Goal: Transaction & Acquisition: Obtain resource

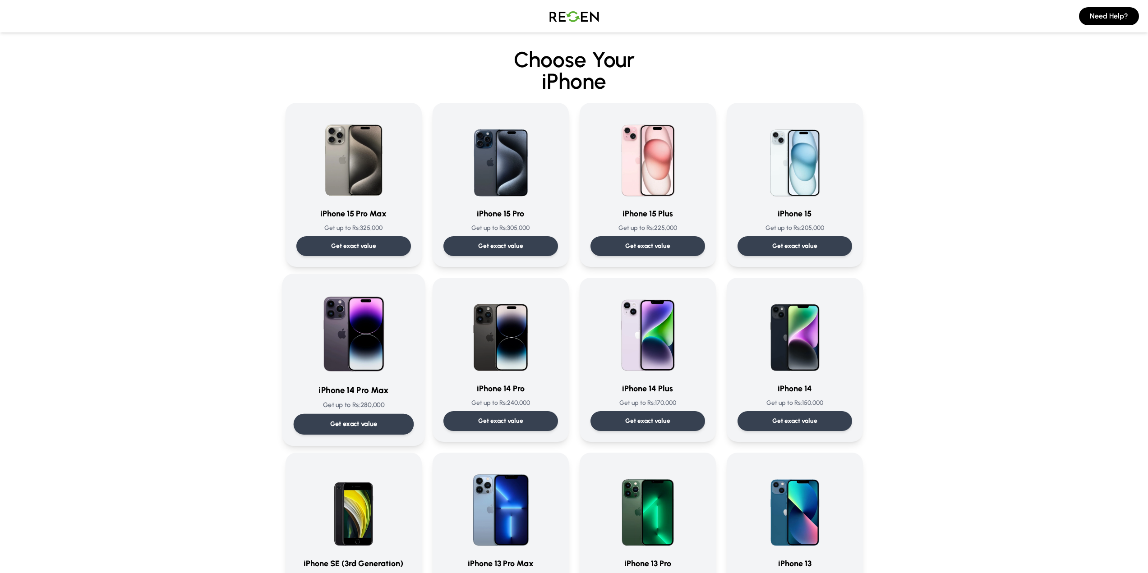
click at [378, 421] on div "Get exact value" at bounding box center [353, 424] width 120 height 21
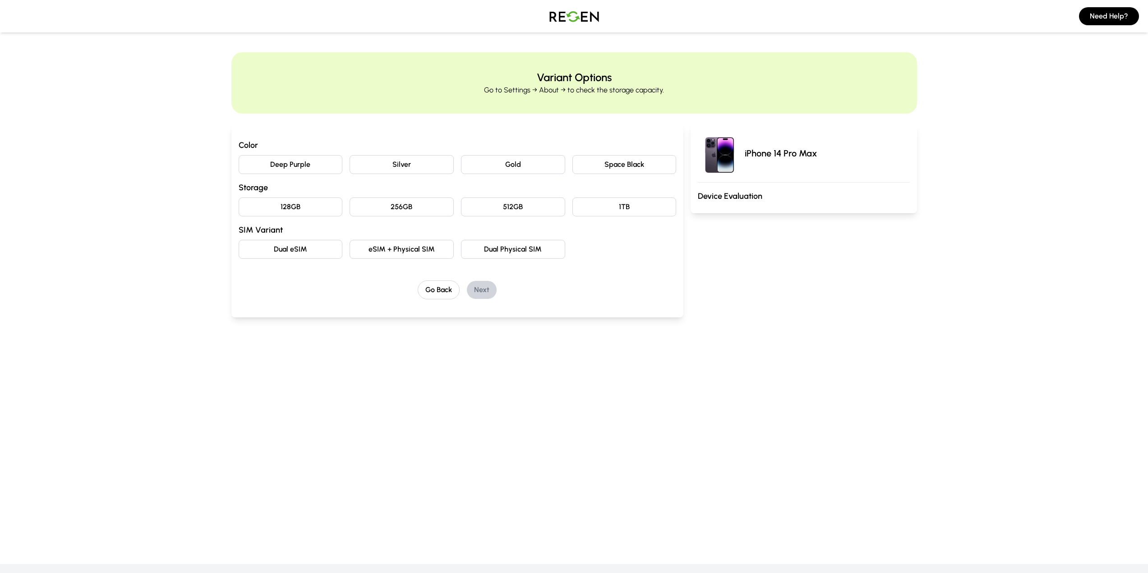
click at [312, 165] on button "Deep Purple" at bounding box center [291, 164] width 104 height 19
click at [388, 206] on button "256GB" at bounding box center [401, 206] width 104 height 19
click at [395, 252] on button "eSIM + Physical SIM" at bounding box center [401, 249] width 104 height 19
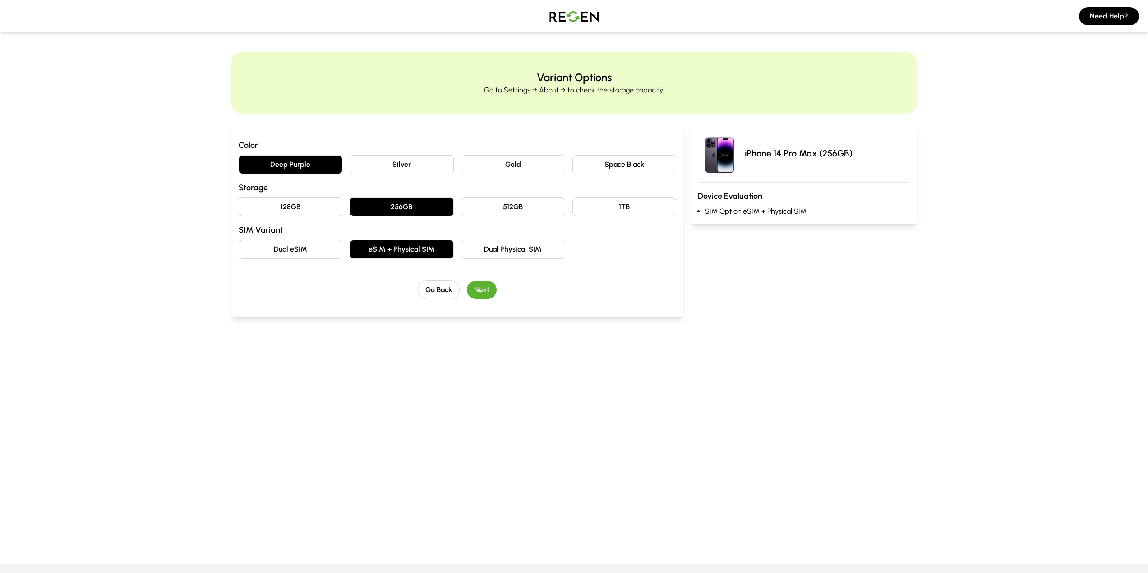
click at [485, 293] on button "Next" at bounding box center [482, 290] width 30 height 18
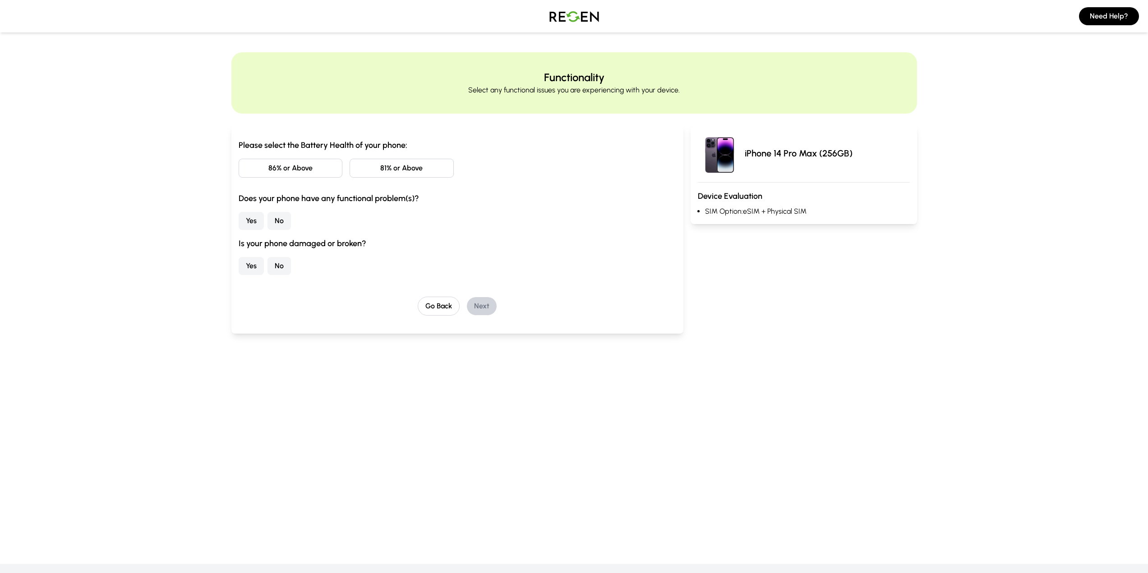
click at [313, 172] on button "86% or Above" at bounding box center [291, 168] width 104 height 19
click at [280, 220] on button "No" at bounding box center [278, 221] width 23 height 18
click at [283, 262] on button "No" at bounding box center [278, 266] width 23 height 18
click at [476, 308] on button "Next" at bounding box center [482, 306] width 30 height 18
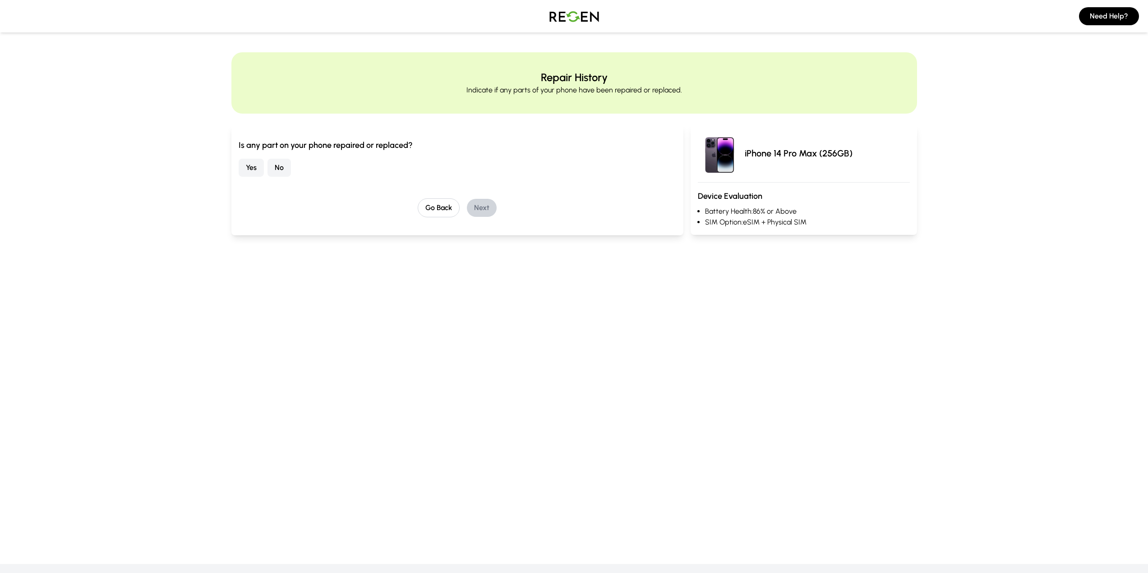
click at [279, 177] on div "Is any part on your phone repaired or replaced? Yes No Go Back Next" at bounding box center [458, 178] width 438 height 78
click at [276, 162] on button "No" at bounding box center [278, 168] width 23 height 18
click at [482, 210] on button "Next" at bounding box center [482, 208] width 30 height 18
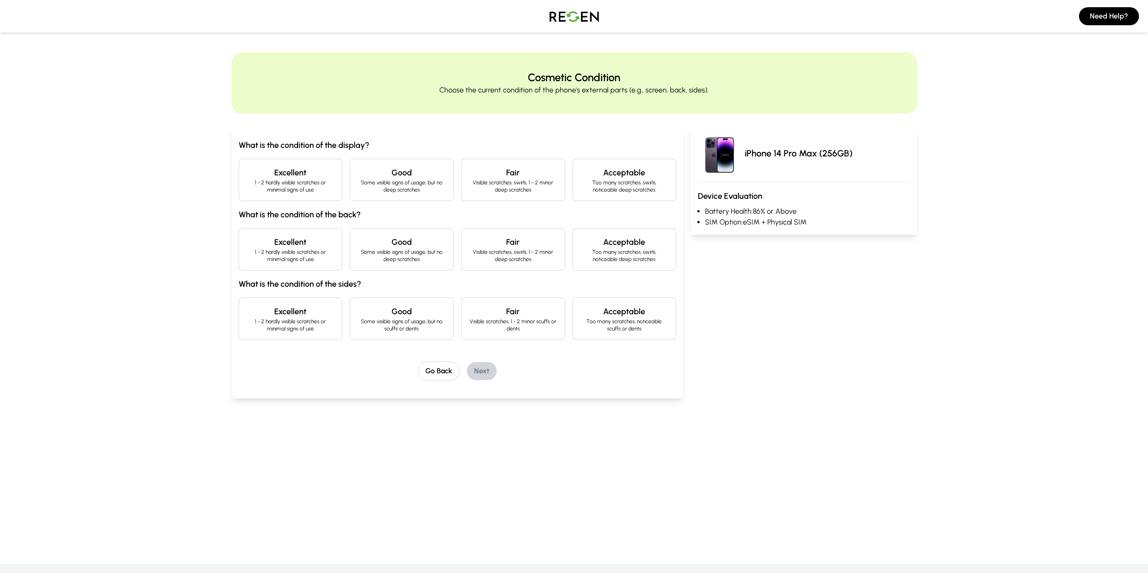
click at [304, 176] on h4 "Excellent" at bounding box center [290, 172] width 89 height 13
click at [304, 237] on h4 "Excellent" at bounding box center [290, 242] width 89 height 13
click at [308, 298] on div "Excellent 1 - 2 hardly visible scratches or minimal signs of use" at bounding box center [291, 319] width 104 height 42
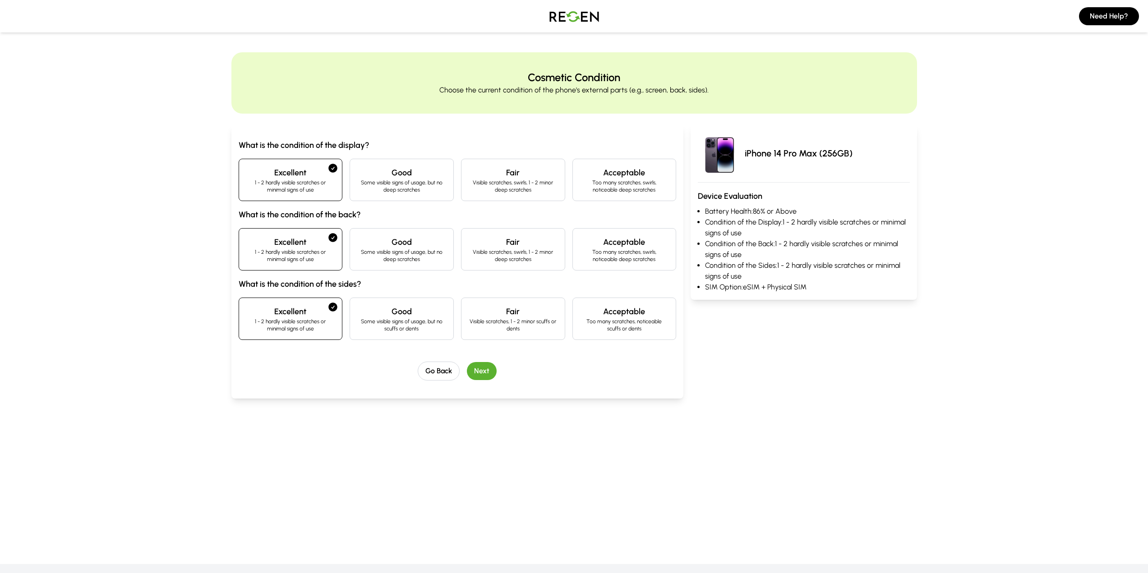
click at [479, 373] on button "Next" at bounding box center [482, 371] width 30 height 18
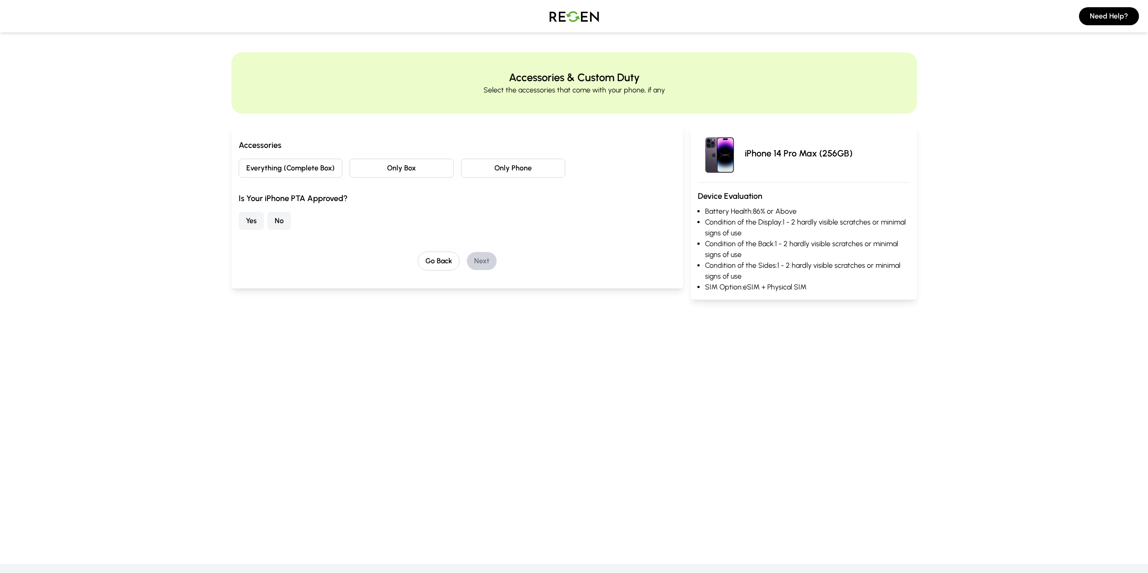
click at [280, 168] on button "Everything (Complete Box)" at bounding box center [291, 168] width 104 height 19
click at [253, 218] on button "Yes" at bounding box center [251, 221] width 25 height 18
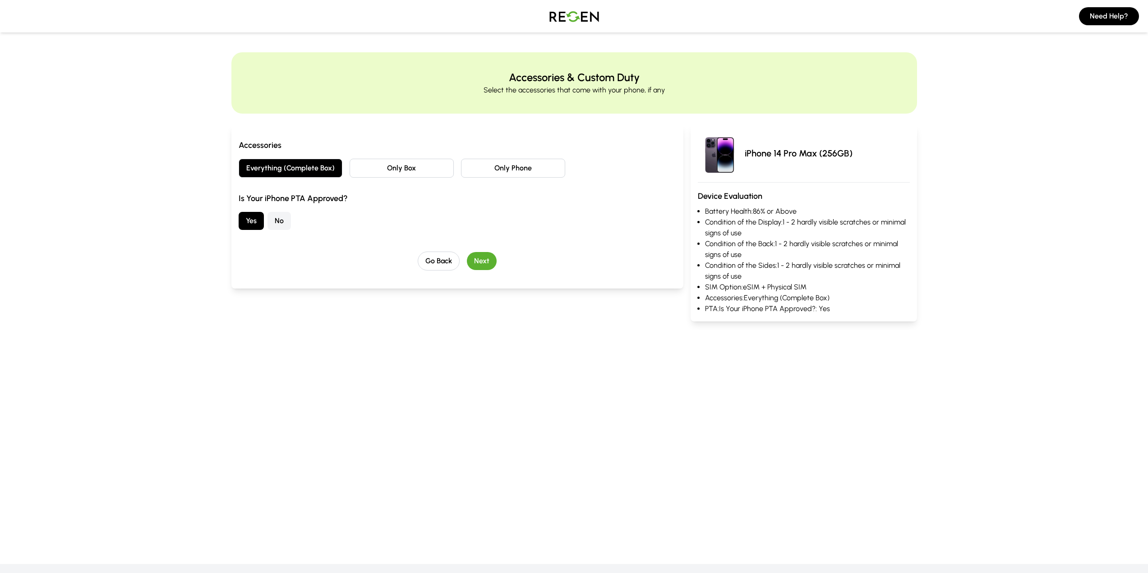
click at [478, 263] on button "Next" at bounding box center [482, 261] width 30 height 18
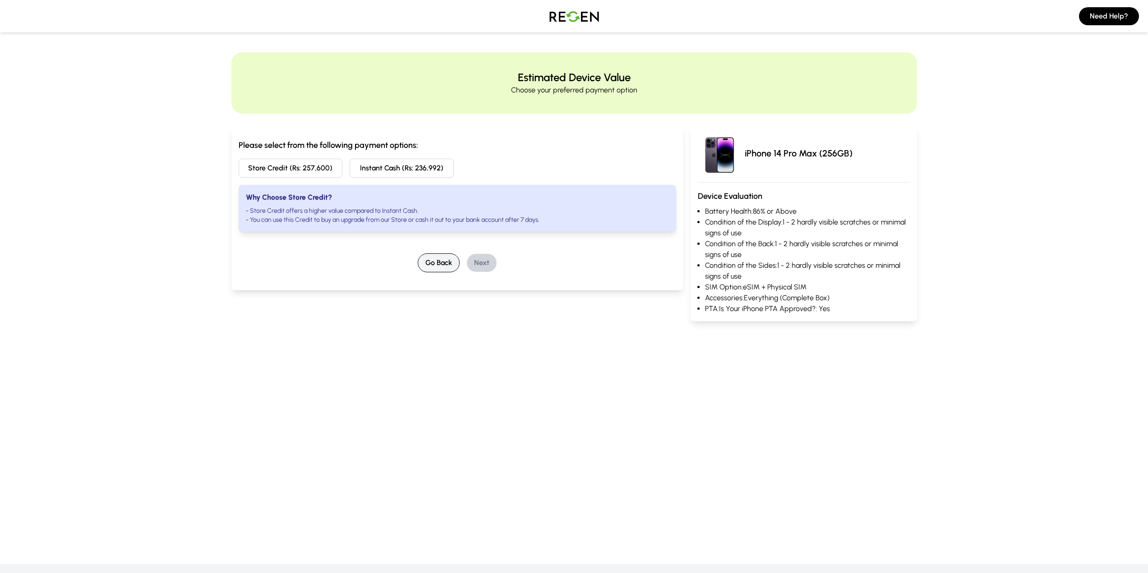
click at [445, 266] on button "Go Back" at bounding box center [439, 262] width 42 height 19
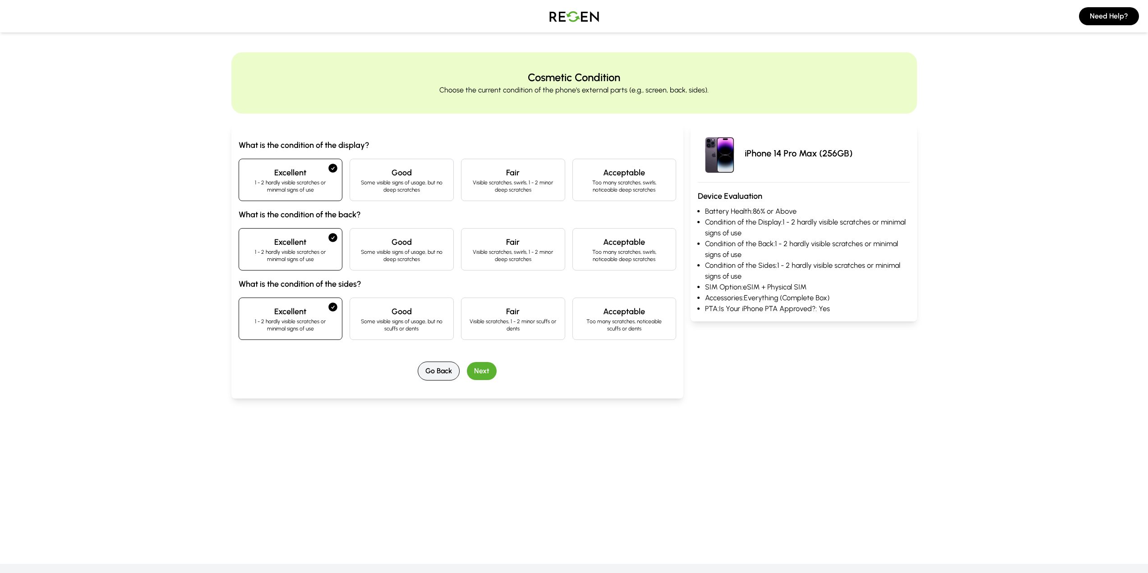
click at [441, 367] on button "Go Back" at bounding box center [439, 371] width 42 height 19
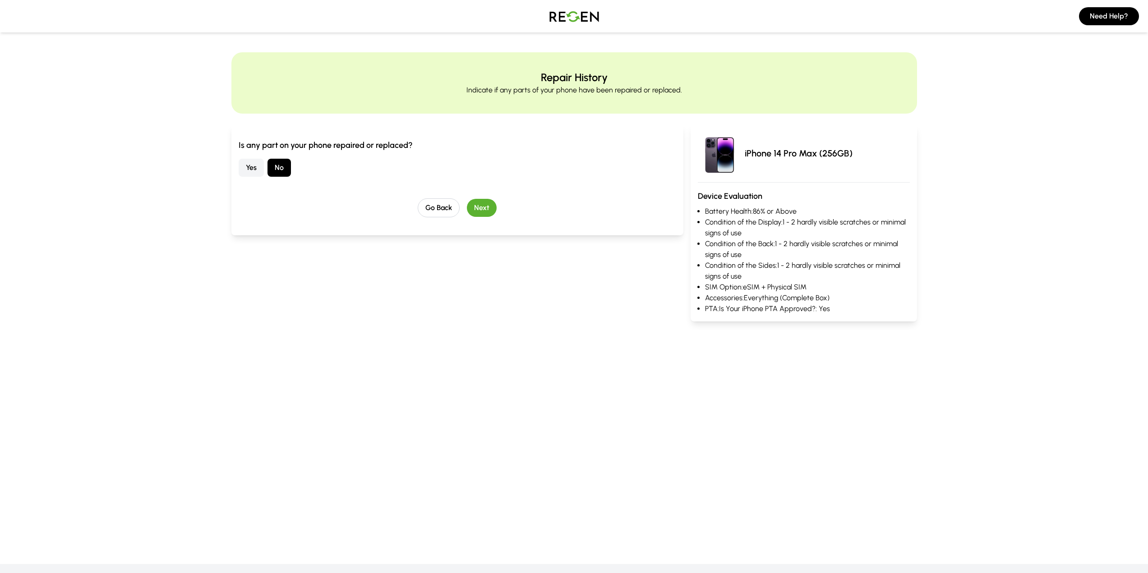
click at [433, 219] on div "Is any part on your phone repaired or replaced? Yes No Go Back Next" at bounding box center [457, 179] width 452 height 111
click at [434, 207] on button "Go Back" at bounding box center [439, 207] width 42 height 19
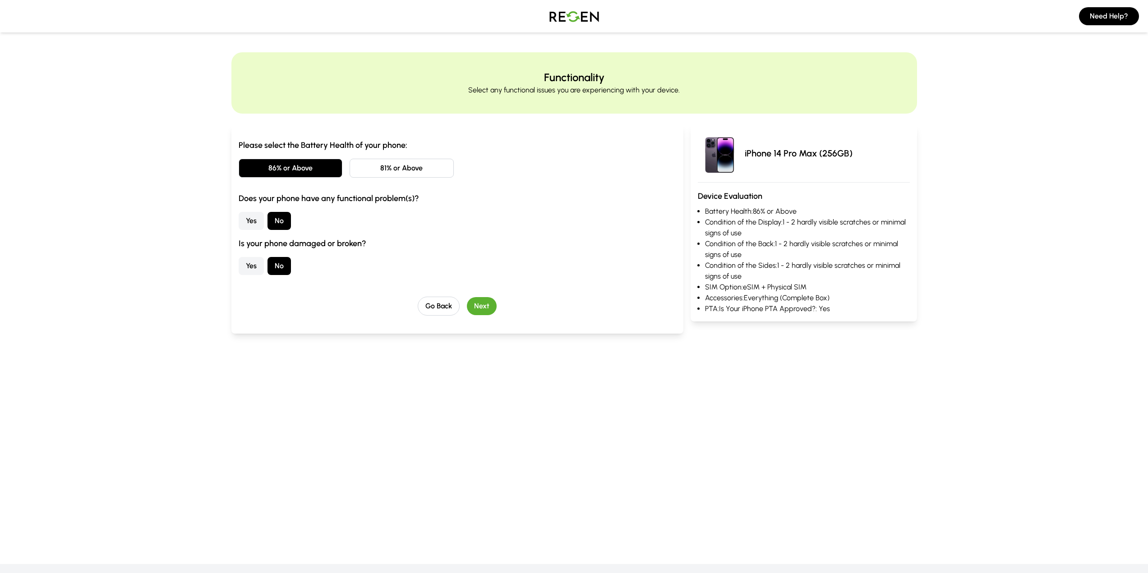
click at [446, 310] on button "Go Back" at bounding box center [439, 306] width 42 height 19
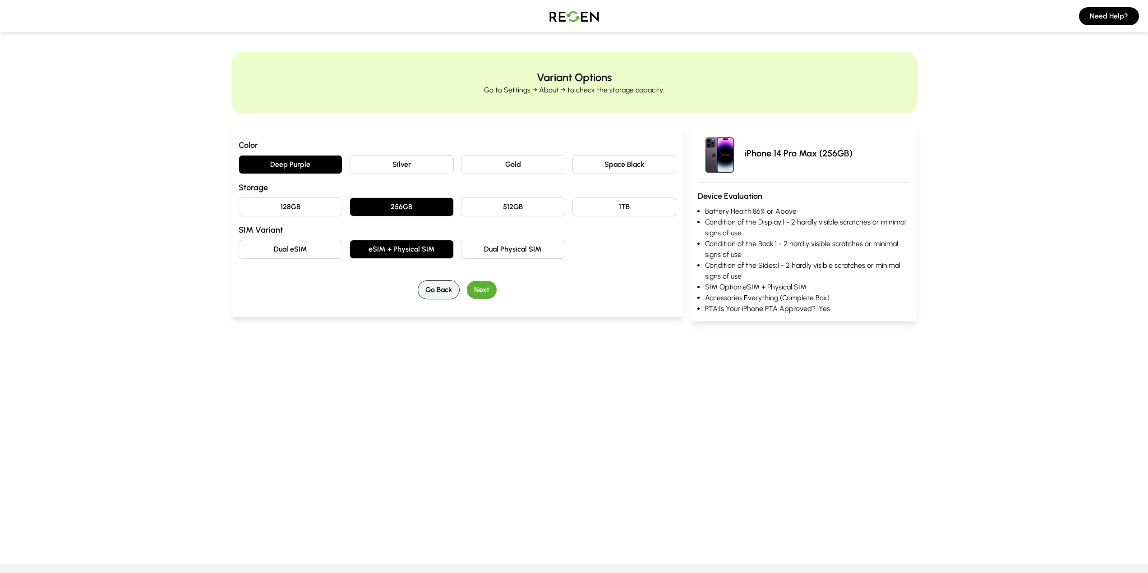
click at [446, 299] on button "Go Back" at bounding box center [439, 289] width 42 height 19
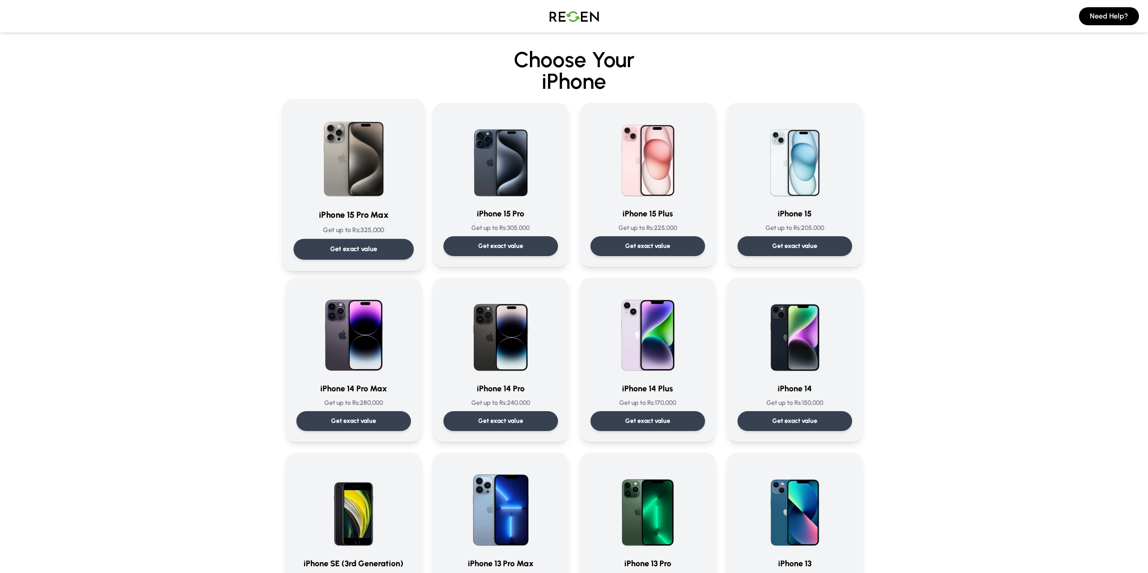
click at [374, 240] on div "Get exact value" at bounding box center [353, 249] width 120 height 21
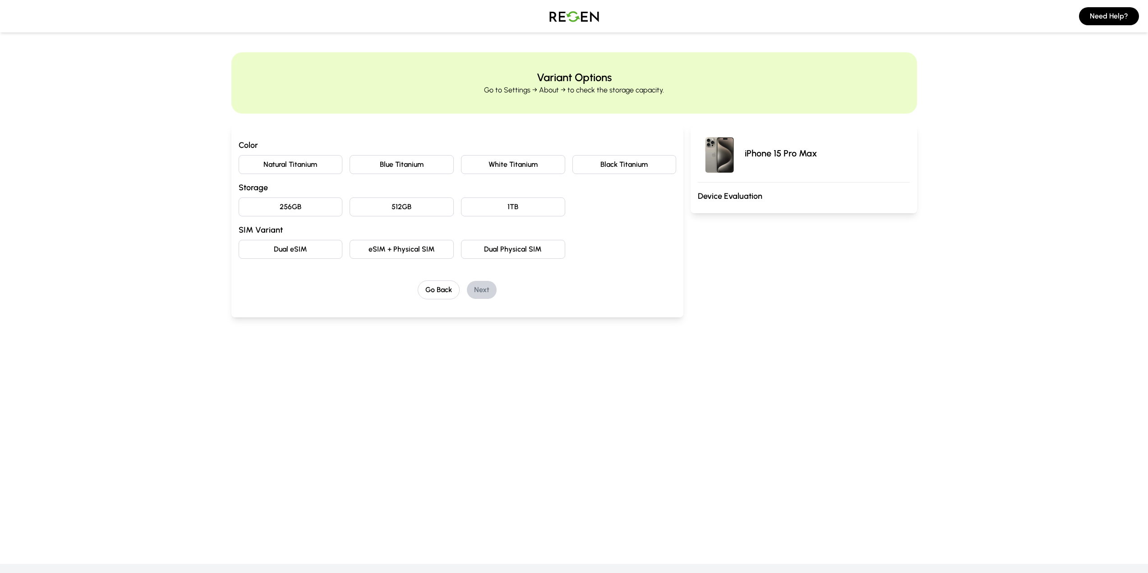
click at [300, 166] on button "Natural Titanium" at bounding box center [291, 164] width 104 height 19
click at [307, 212] on button "256GB" at bounding box center [291, 206] width 104 height 19
click at [413, 252] on button "eSIM + Physical SIM" at bounding box center [401, 249] width 104 height 19
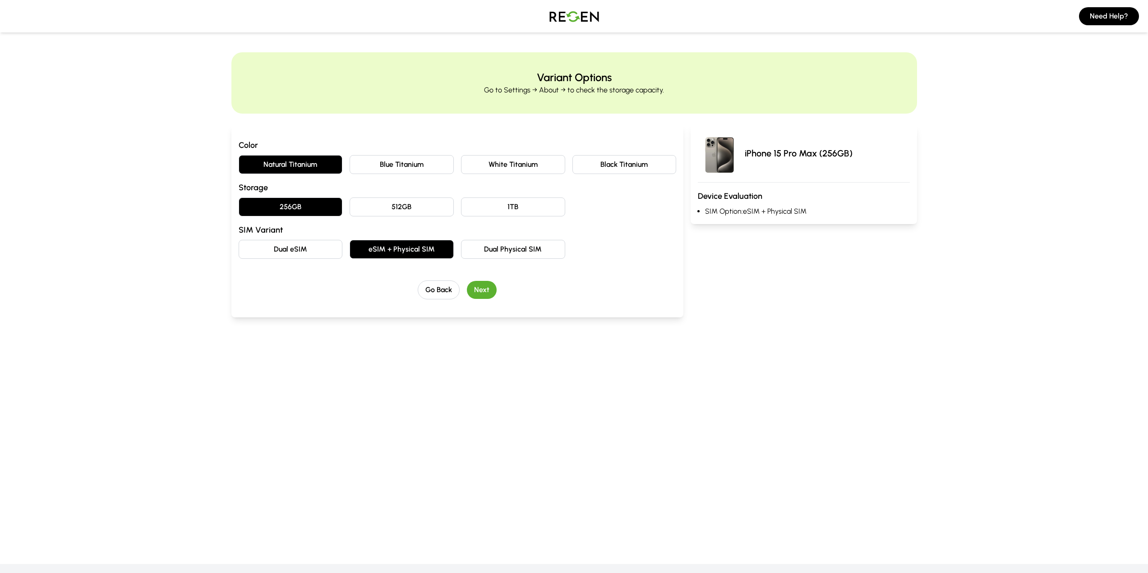
click at [486, 289] on button "Next" at bounding box center [482, 290] width 30 height 18
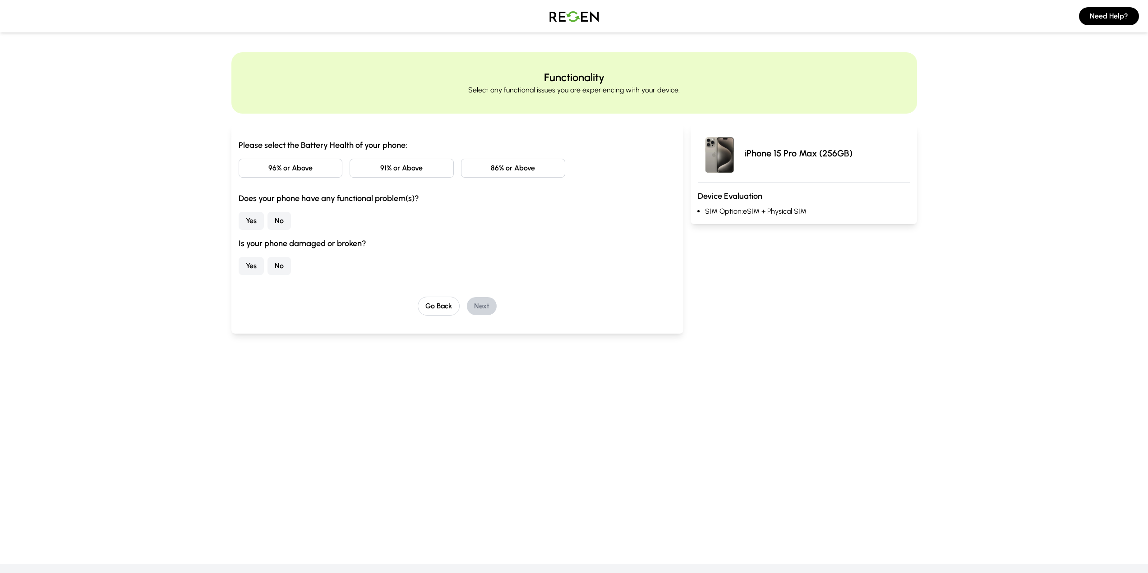
click at [299, 170] on button "96% or Above" at bounding box center [291, 168] width 104 height 19
click at [280, 225] on button "No" at bounding box center [278, 221] width 23 height 18
click at [280, 271] on button "No" at bounding box center [278, 266] width 23 height 18
click at [481, 307] on button "Next" at bounding box center [482, 306] width 30 height 18
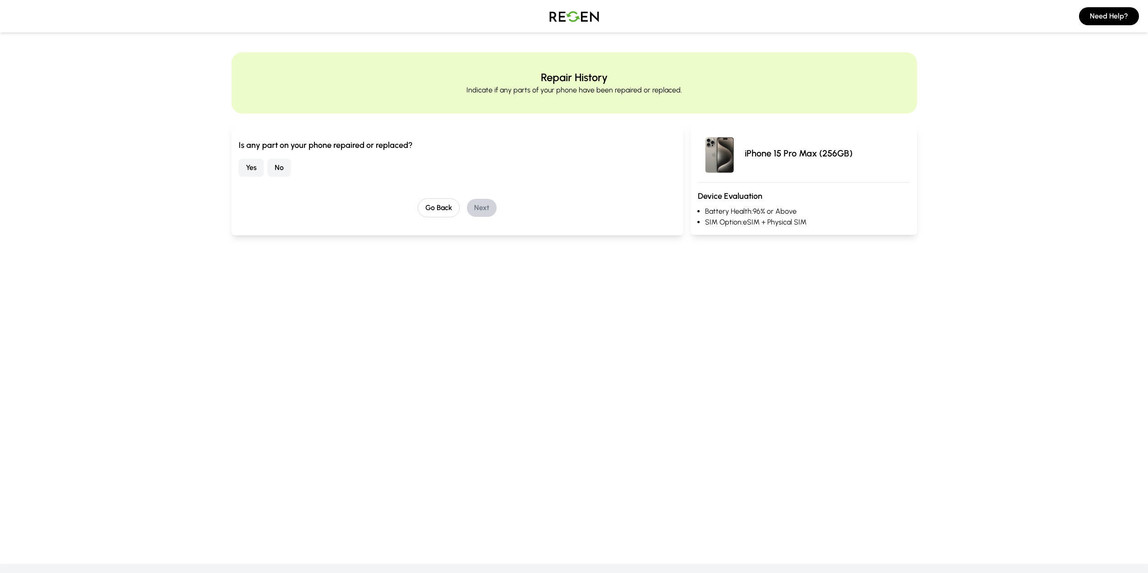
click at [275, 172] on button "No" at bounding box center [278, 168] width 23 height 18
click at [483, 211] on button "Next" at bounding box center [482, 208] width 30 height 18
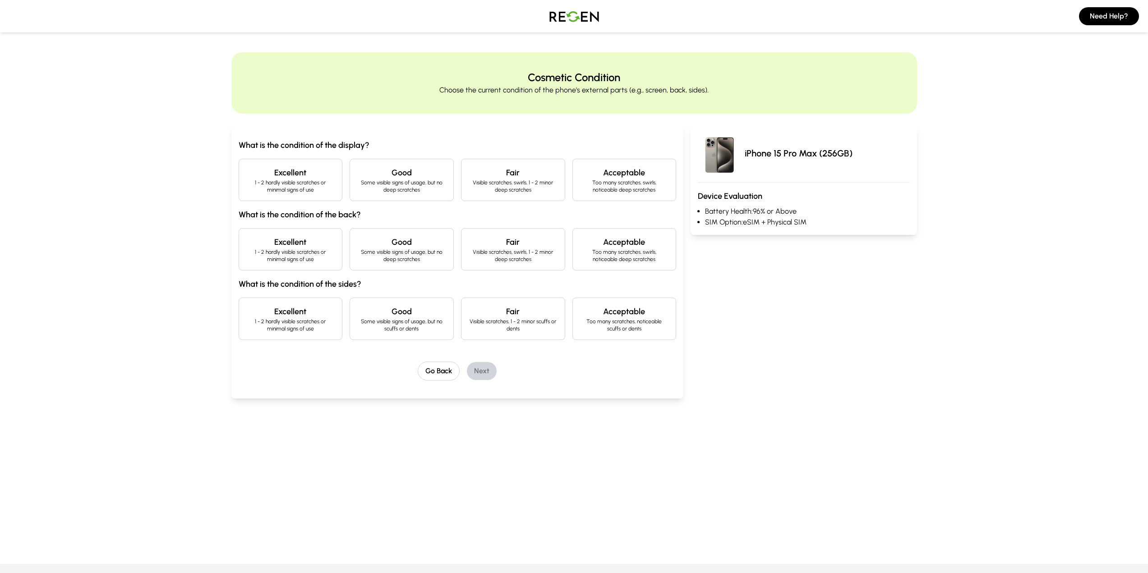
click at [326, 184] on p "1 - 2 hardly visible scratches or minimal signs of use" at bounding box center [290, 186] width 89 height 14
drag, startPoint x: 310, startPoint y: 241, endPoint x: 312, endPoint y: 310, distance: 69.0
click at [310, 242] on h4 "Excellent" at bounding box center [290, 242] width 89 height 13
click at [312, 319] on p "1 - 2 hardly visible scratches or minimal signs of use" at bounding box center [290, 325] width 89 height 14
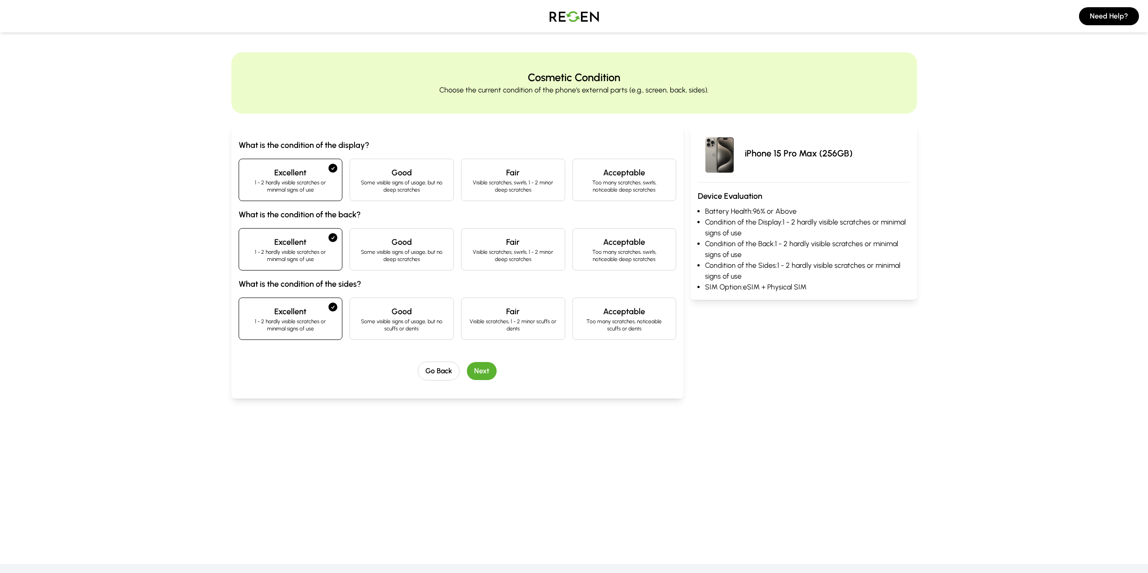
click at [480, 369] on button "Next" at bounding box center [482, 371] width 30 height 18
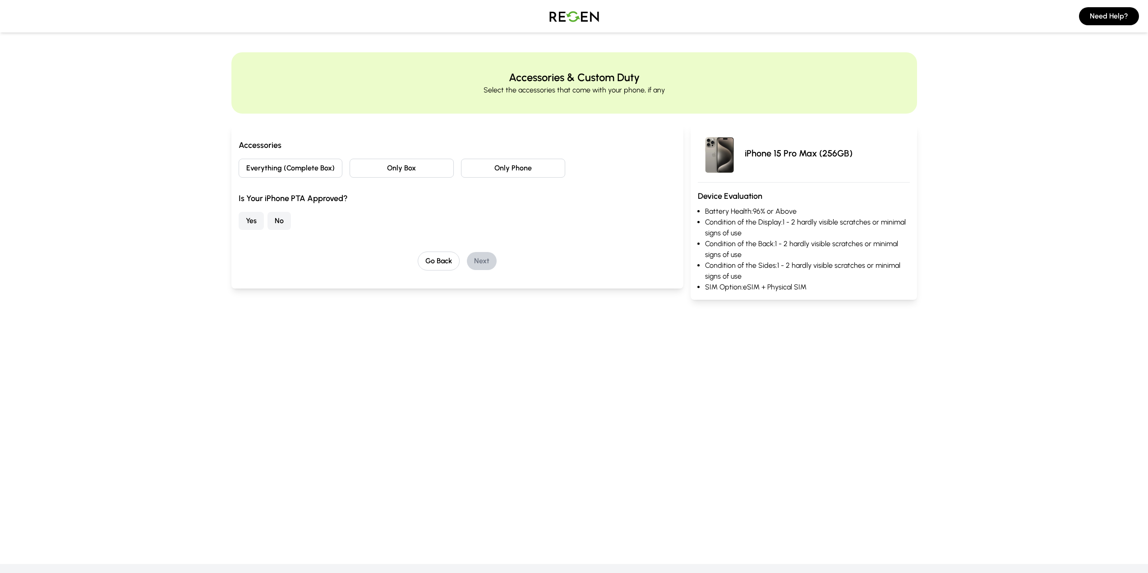
drag, startPoint x: 292, startPoint y: 171, endPoint x: 287, endPoint y: 191, distance: 20.0
click at [292, 171] on button "Everything (Complete Box)" at bounding box center [291, 168] width 104 height 19
click at [255, 221] on button "Yes" at bounding box center [251, 221] width 25 height 18
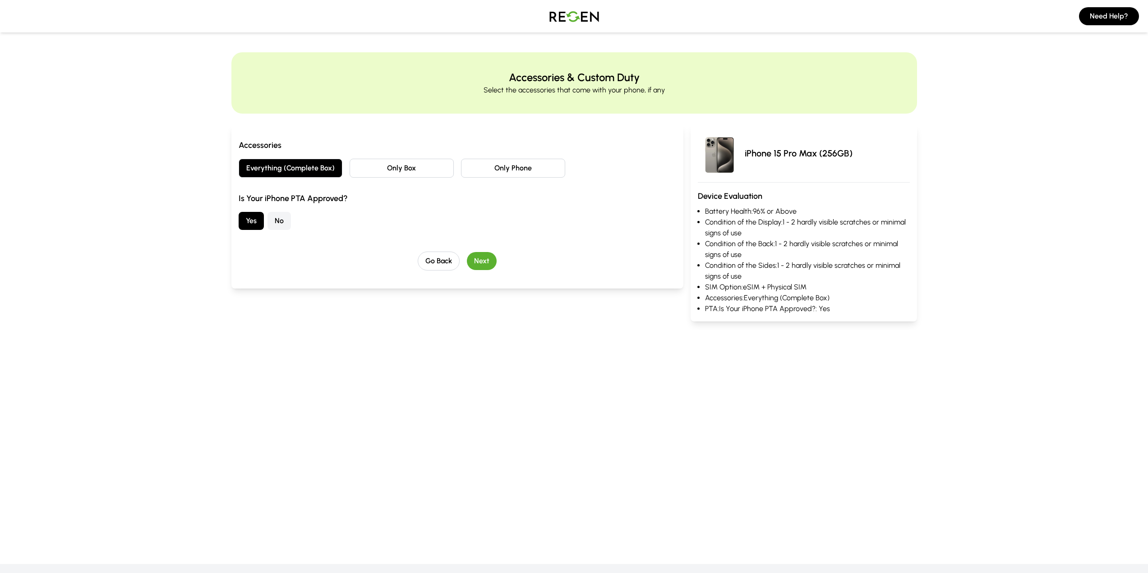
click at [479, 259] on button "Next" at bounding box center [482, 261] width 30 height 18
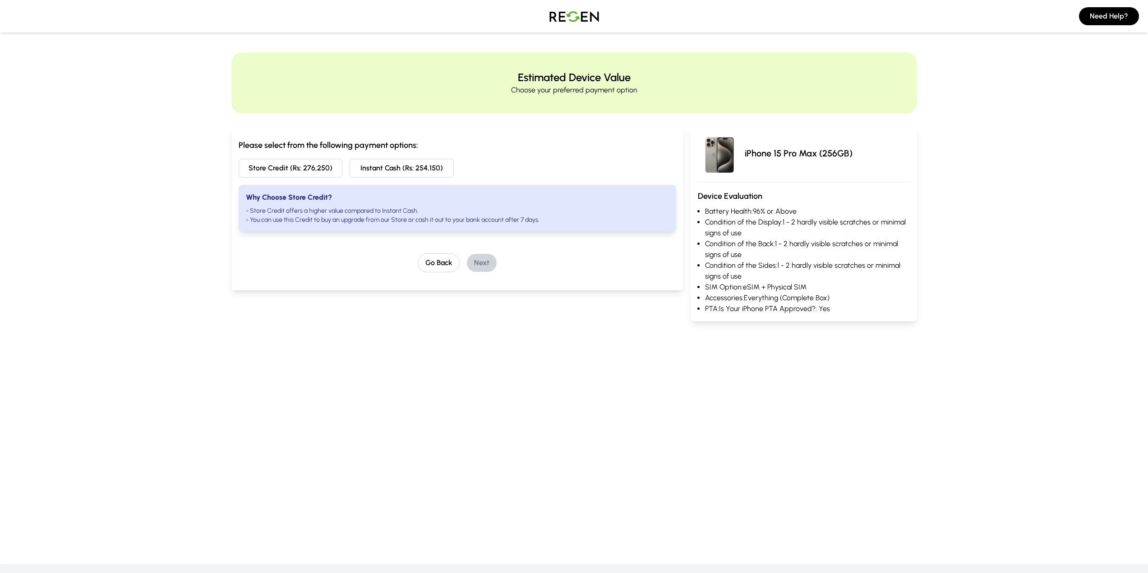
click at [351, 209] on li "- Store Credit offers a higher value compared to Instant Cash." at bounding box center [457, 211] width 423 height 9
click at [684, 135] on div "Please select from the following payment options: Store Credit (Rs: 276,250) In…" at bounding box center [573, 218] width 685 height 208
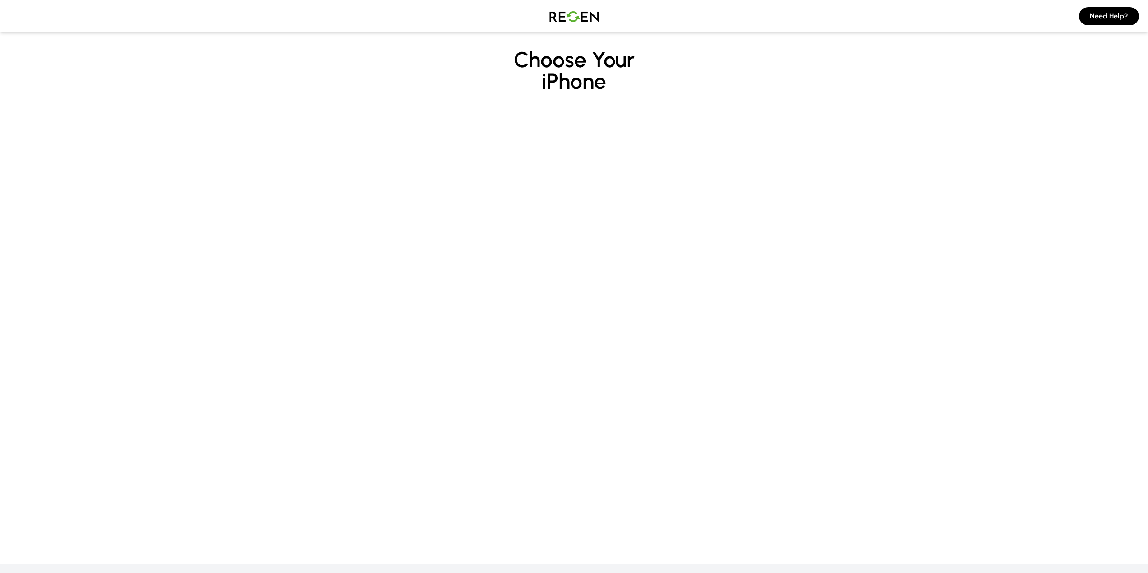
click at [582, 20] on img at bounding box center [573, 16] width 63 height 25
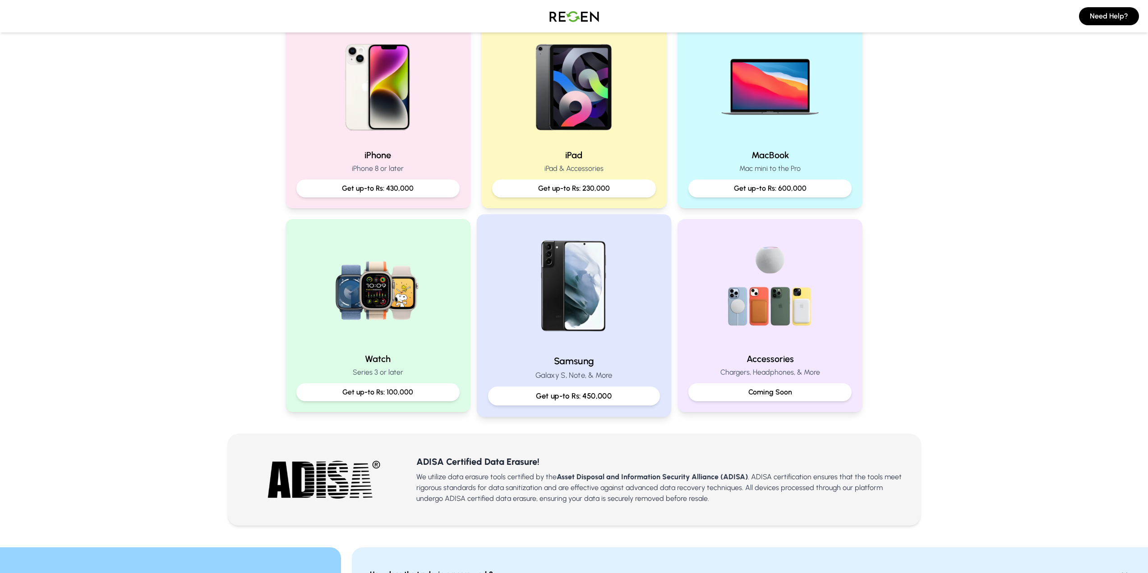
scroll to position [225, 0]
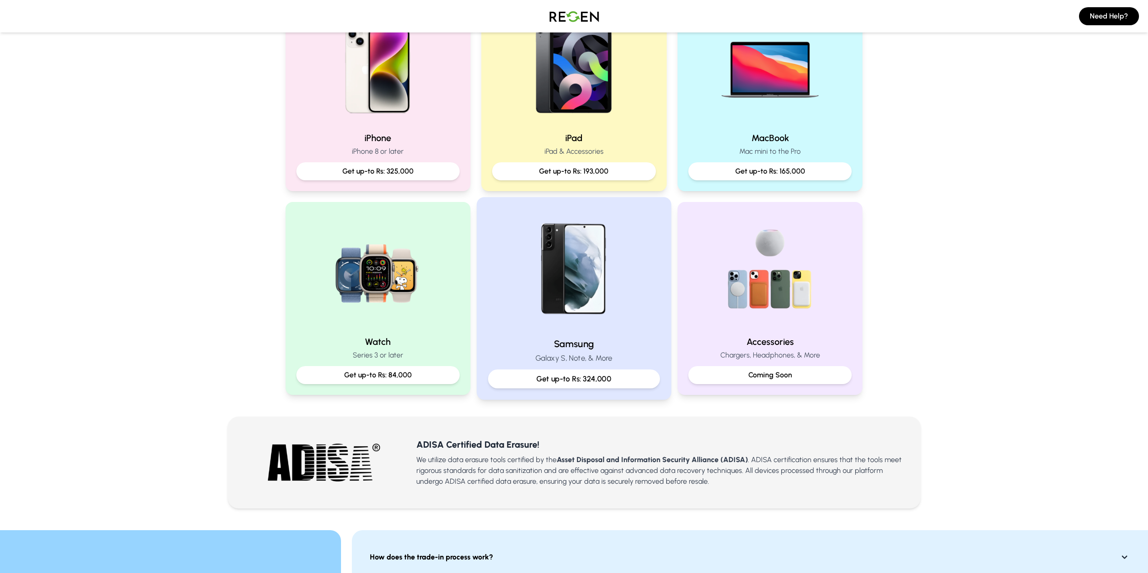
click at [582, 375] on p "Get up-to Rs: 324,000" at bounding box center [574, 378] width 156 height 11
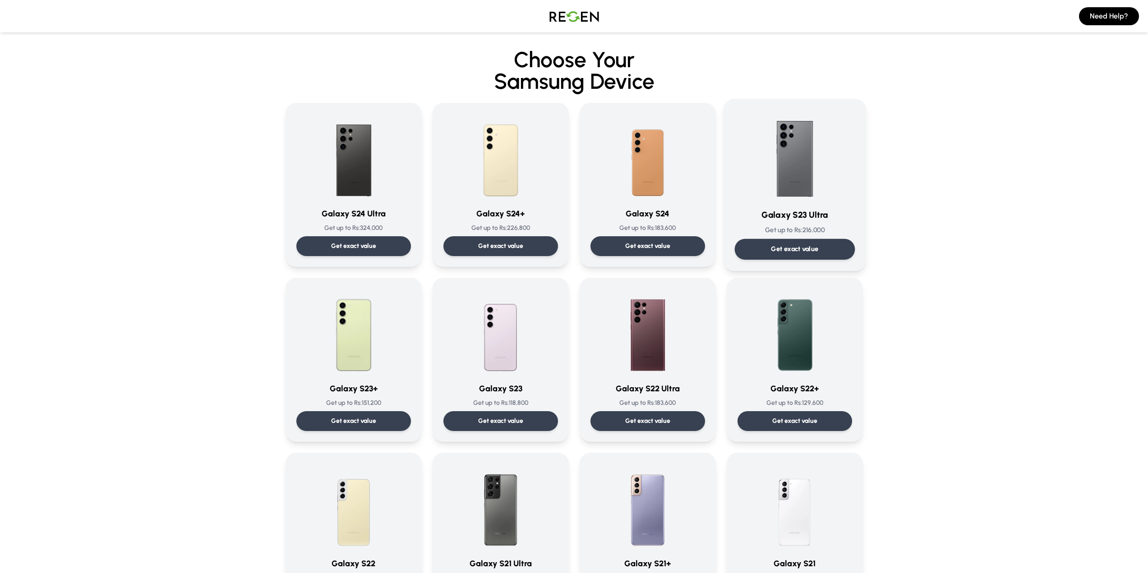
click at [774, 246] on p "Get exact value" at bounding box center [794, 248] width 47 height 9
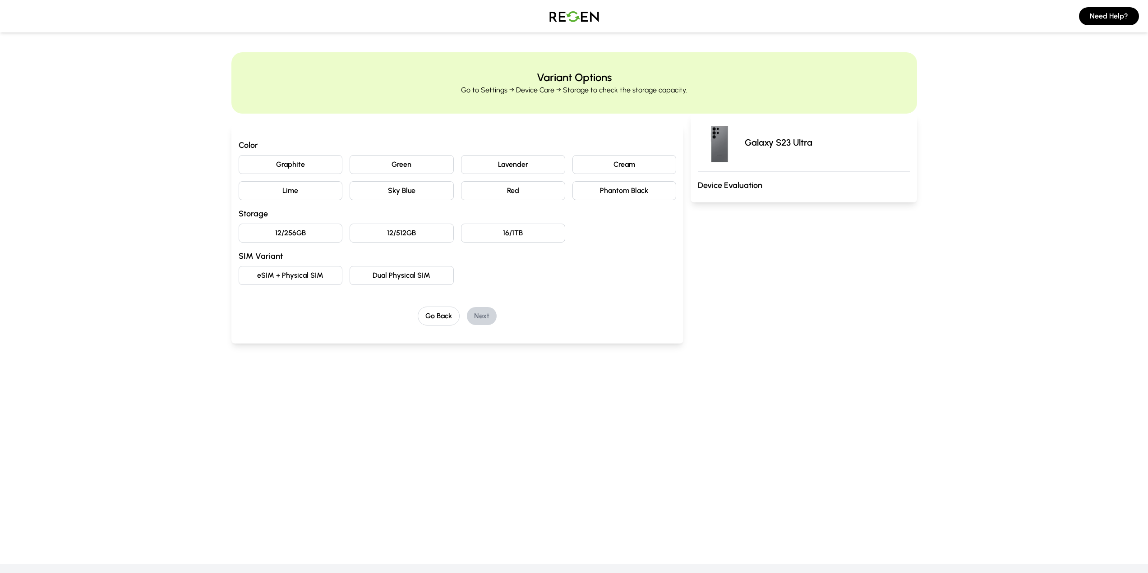
click at [618, 191] on button "Phantom Black" at bounding box center [624, 190] width 104 height 19
click at [300, 234] on button "12/256GB" at bounding box center [291, 233] width 104 height 19
click at [322, 277] on button "eSIM + Physical SIM" at bounding box center [291, 275] width 104 height 19
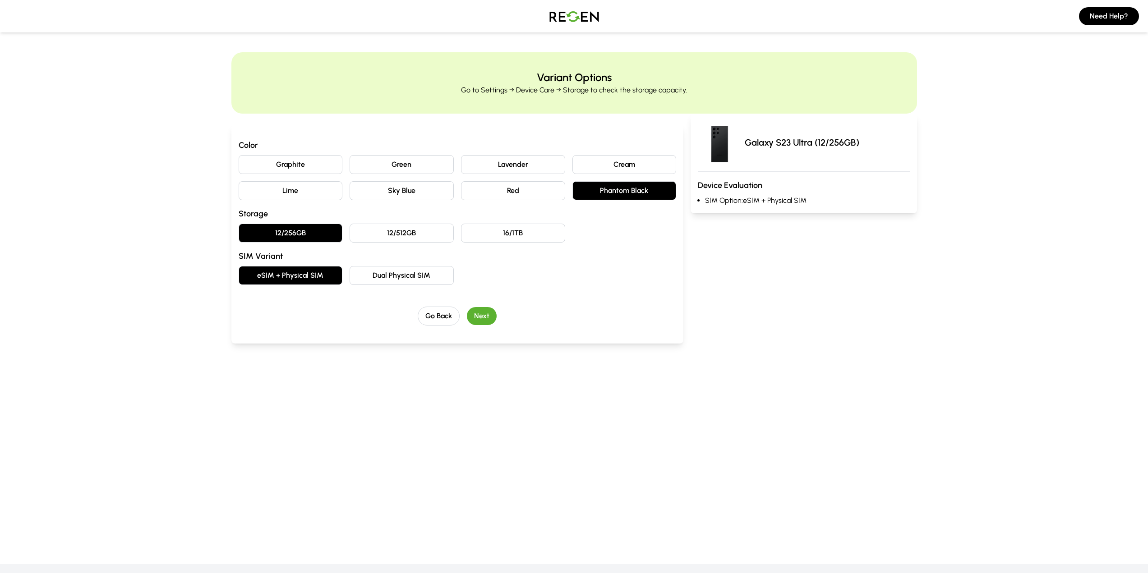
click at [478, 315] on button "Next" at bounding box center [482, 316] width 30 height 18
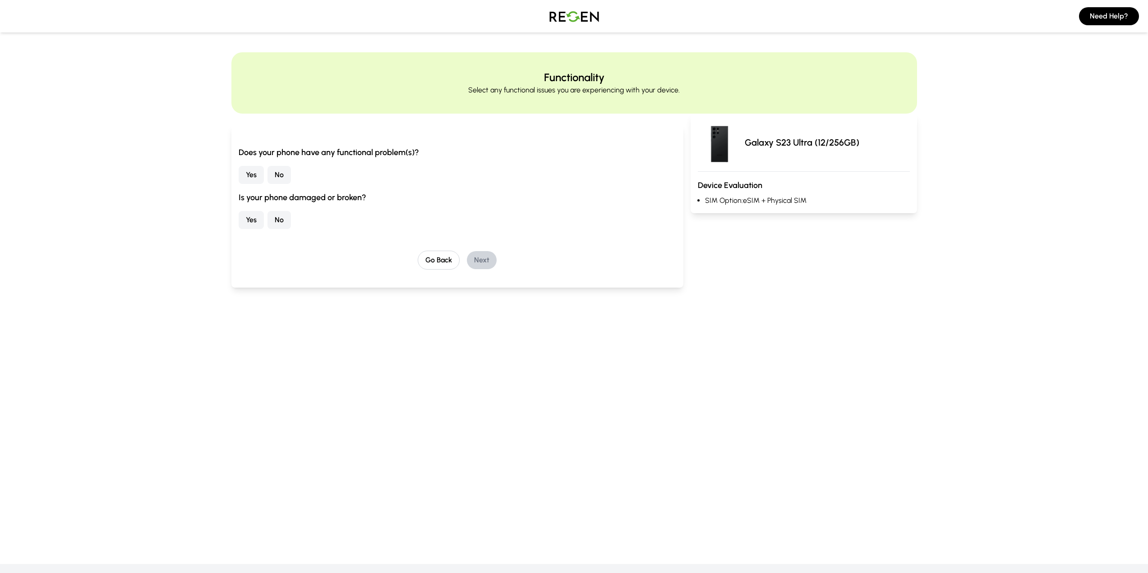
drag, startPoint x: 280, startPoint y: 177, endPoint x: 287, endPoint y: 201, distance: 24.3
click at [281, 178] on button "No" at bounding box center [278, 175] width 23 height 18
click at [283, 224] on button "No" at bounding box center [278, 220] width 23 height 18
click at [482, 261] on button "Next" at bounding box center [482, 260] width 30 height 18
click at [284, 172] on button "No" at bounding box center [278, 168] width 23 height 18
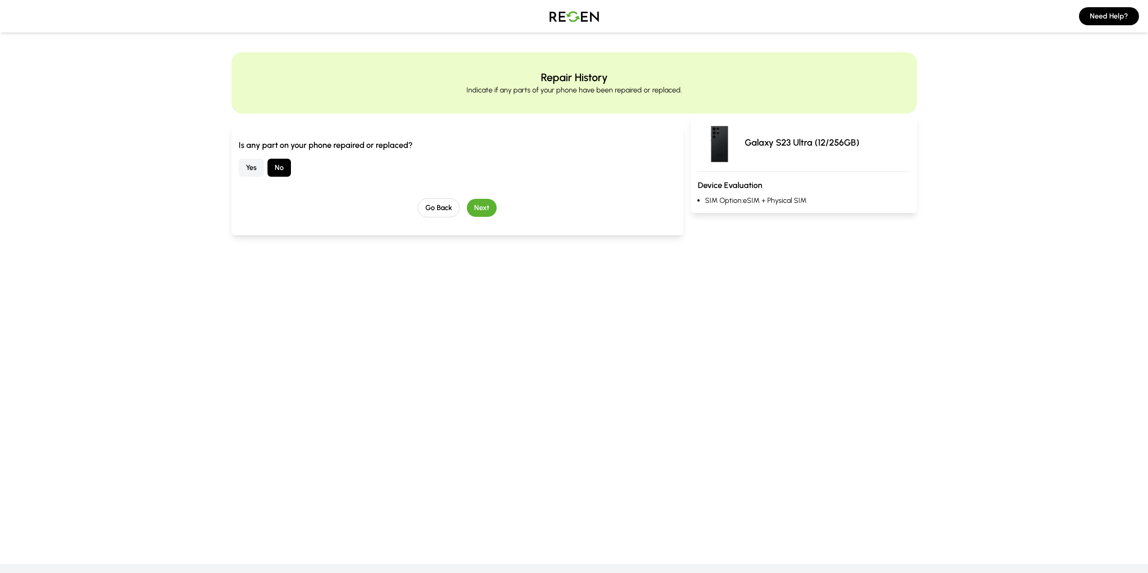
click at [476, 208] on button "Next" at bounding box center [482, 208] width 30 height 18
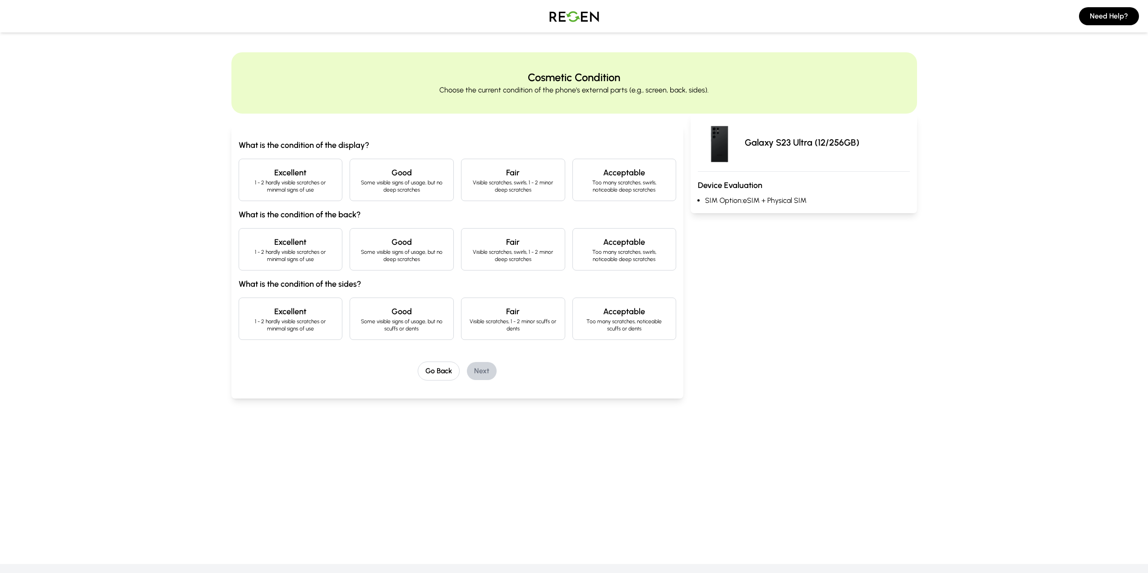
click at [312, 176] on h4 "Excellent" at bounding box center [290, 172] width 89 height 13
click at [319, 243] on h4 "Excellent" at bounding box center [290, 242] width 89 height 13
click at [413, 319] on p "Some visible signs of usage, but no scuffs or dents" at bounding box center [401, 325] width 89 height 14
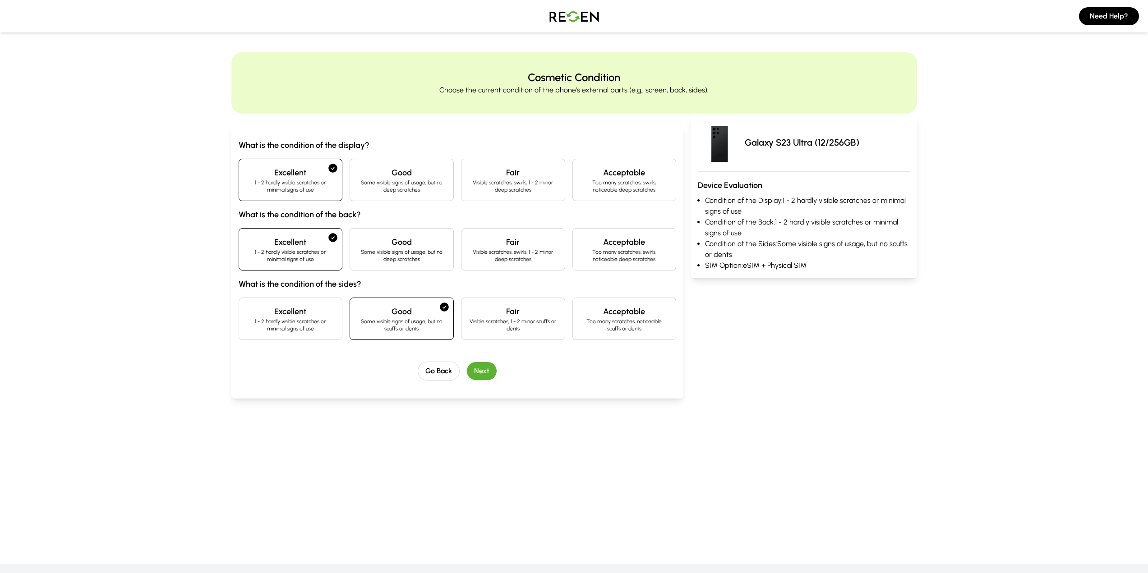
click at [488, 371] on button "Next" at bounding box center [482, 371] width 30 height 18
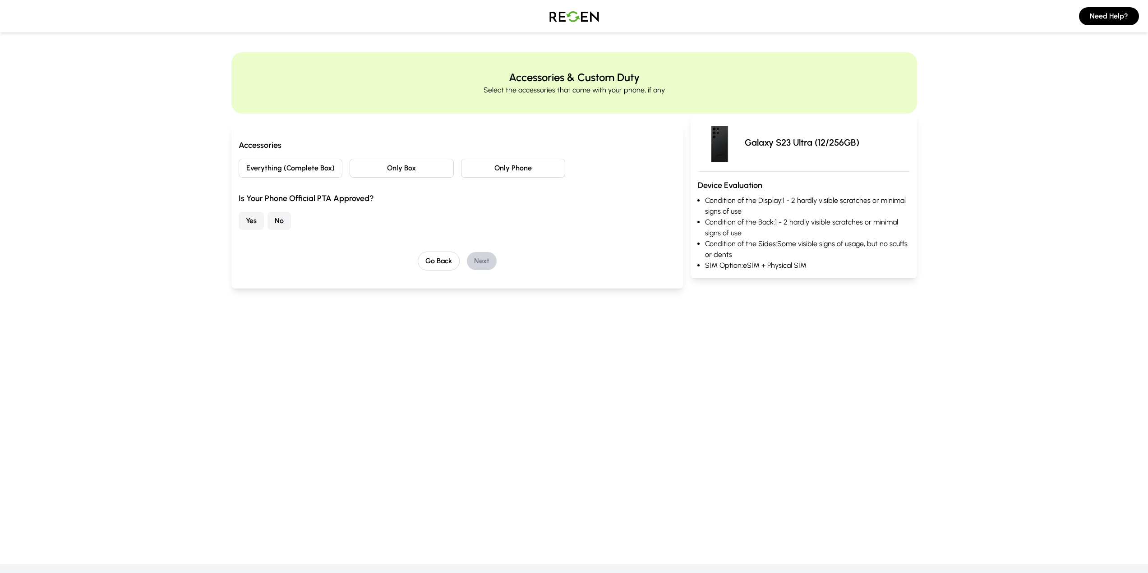
click at [324, 174] on button "Everything (Complete Box)" at bounding box center [291, 168] width 104 height 19
click at [280, 223] on button "No" at bounding box center [278, 221] width 23 height 18
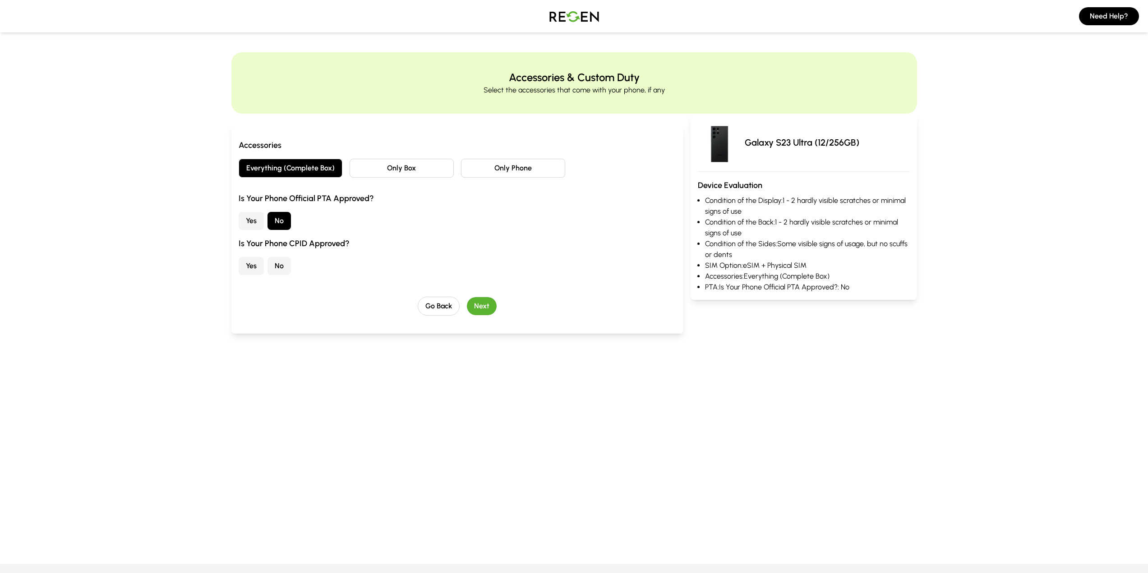
drag, startPoint x: 249, startPoint y: 267, endPoint x: 409, endPoint y: 310, distance: 165.4
click at [249, 267] on button "Yes" at bounding box center [251, 266] width 25 height 18
drag, startPoint x: 485, startPoint y: 310, endPoint x: 491, endPoint y: 318, distance: 10.9
click at [485, 309] on button "Next" at bounding box center [482, 306] width 30 height 18
